Goal: Task Accomplishment & Management: Use online tool/utility

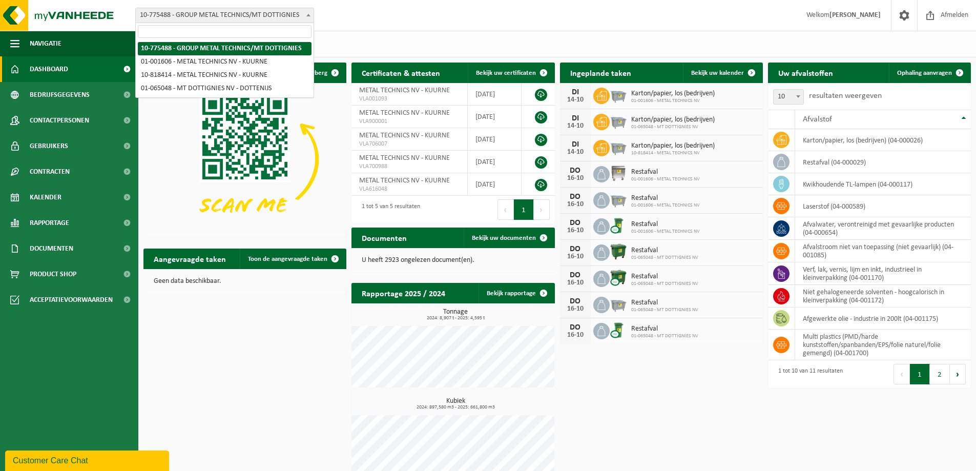
click at [306, 16] on b at bounding box center [308, 15] width 4 height 3
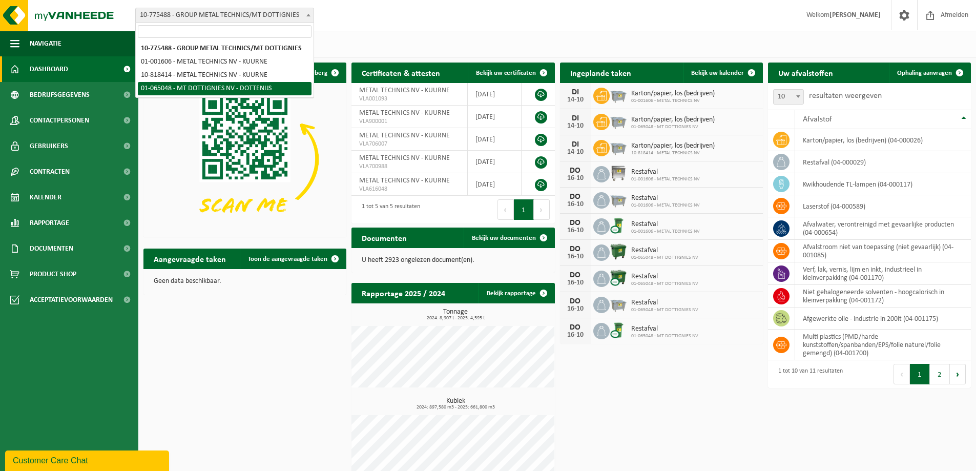
select select "23832"
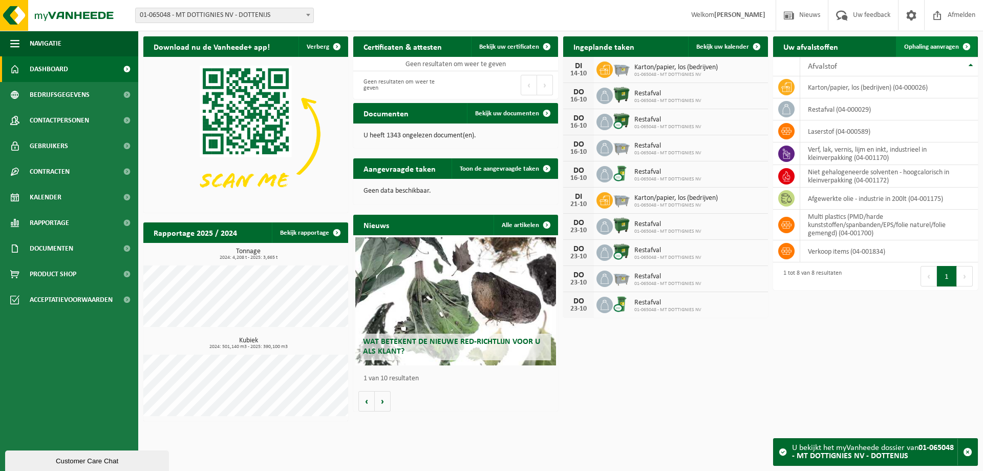
click at [940, 47] on span "Ophaling aanvragen" at bounding box center [931, 47] width 55 height 7
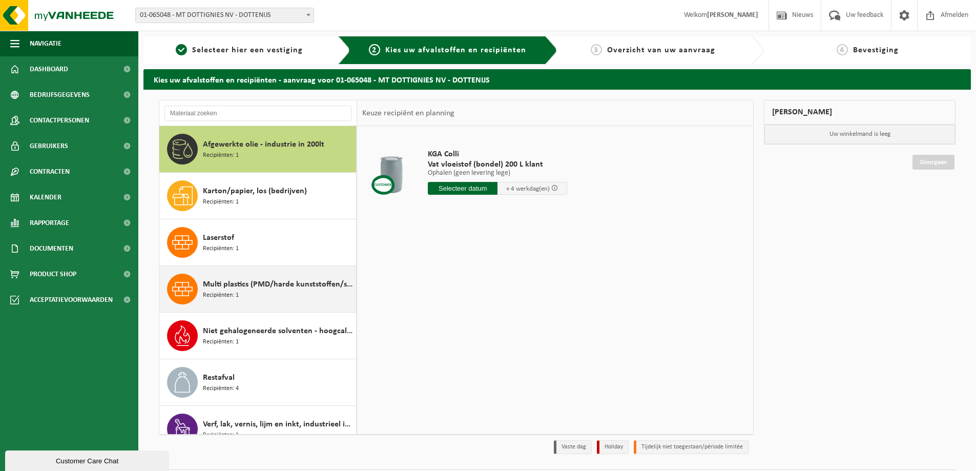
click at [250, 287] on span "Multi plastics (PMD/harde kunststoffen/spanbanden/EPS/folie naturel/folie gemen…" at bounding box center [278, 284] width 151 height 12
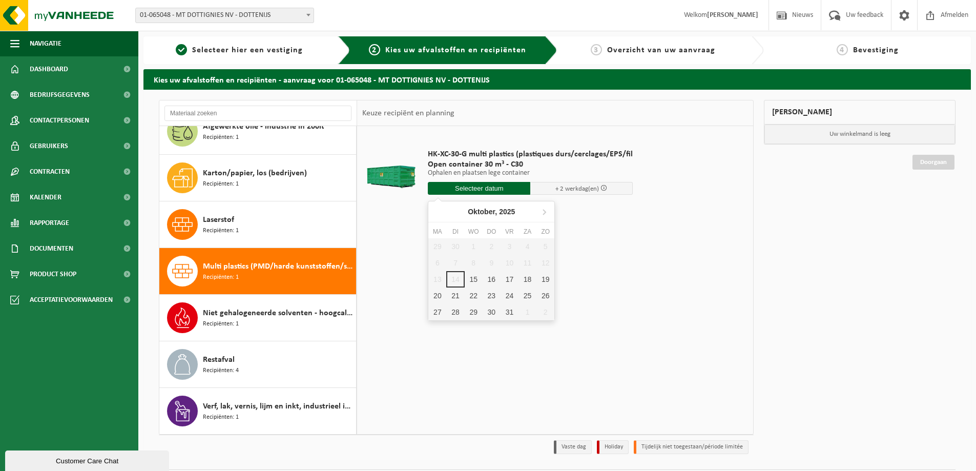
click at [477, 189] on input "text" at bounding box center [479, 188] width 102 height 13
click at [476, 280] on div "15" at bounding box center [473, 279] width 18 height 16
type input "Van 2025-10-15"
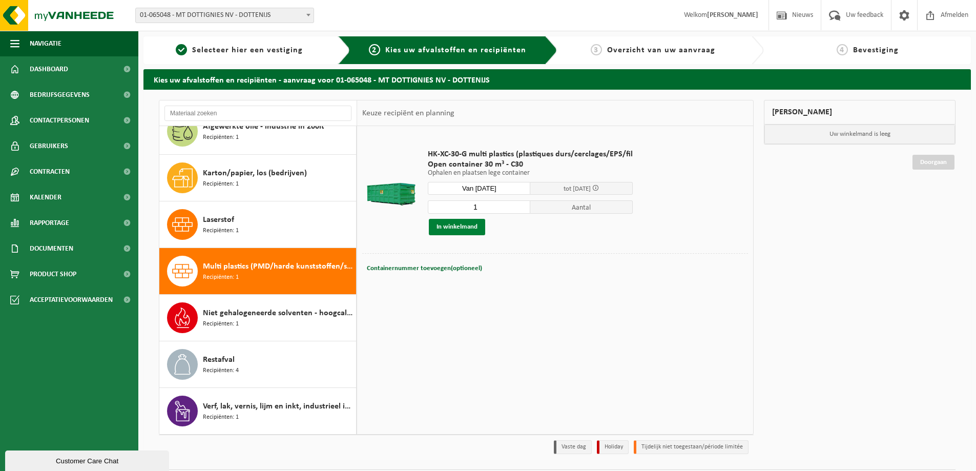
click at [457, 226] on button "In winkelmand" at bounding box center [457, 227] width 56 height 16
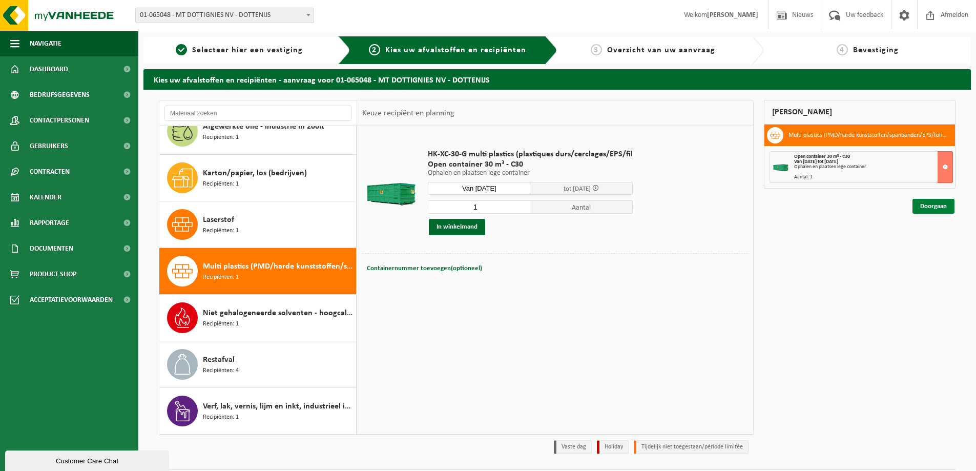
click at [922, 205] on link "Doorgaan" at bounding box center [933, 206] width 42 height 15
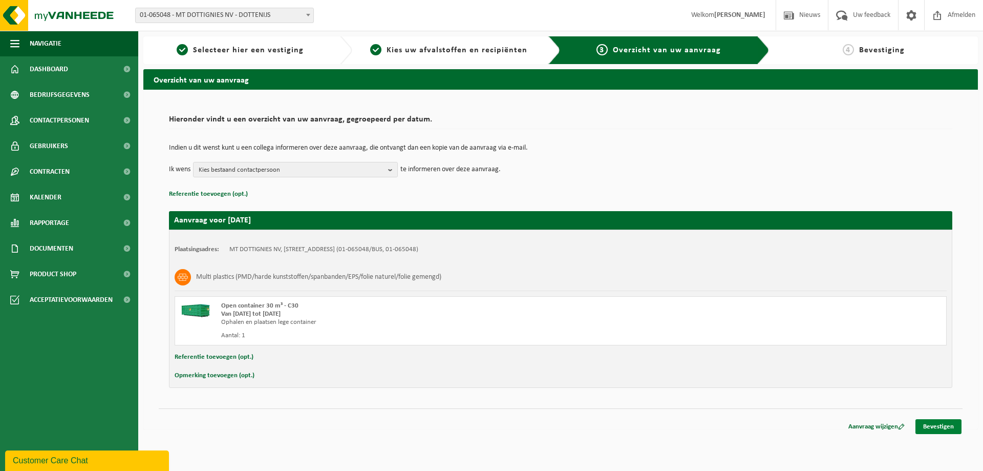
click at [925, 428] on link "Bevestigen" at bounding box center [939, 426] width 46 height 15
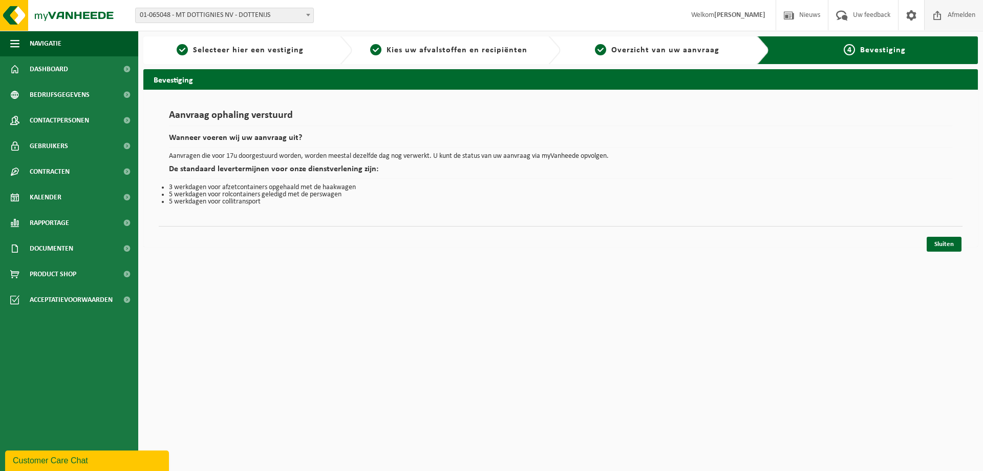
click at [951, 14] on span "Afmelden" at bounding box center [961, 15] width 33 height 30
